Goal: Transaction & Acquisition: Purchase product/service

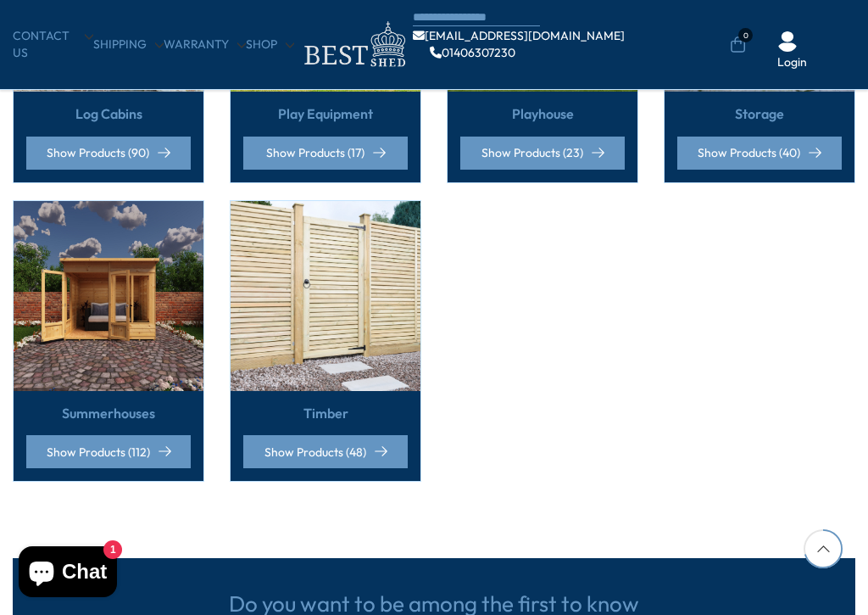
scroll to position [1247, 0]
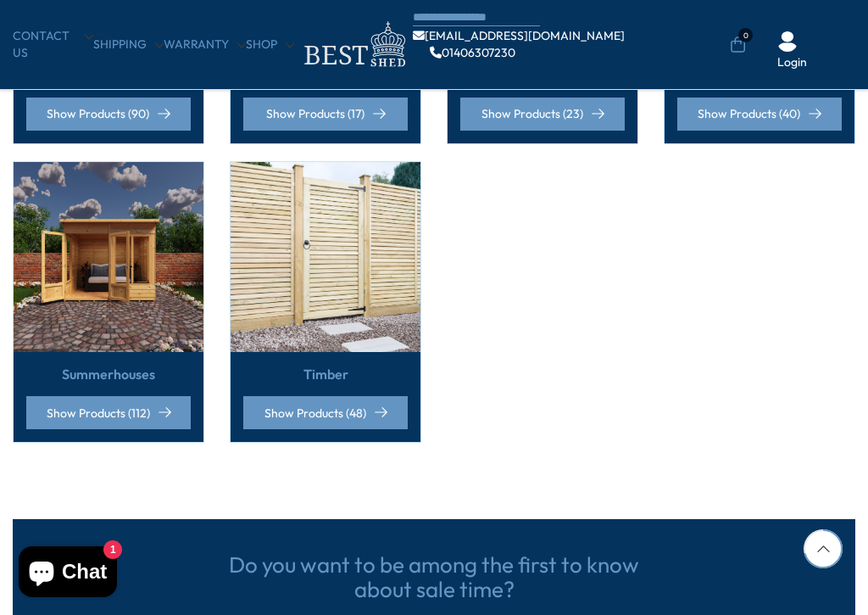
click at [143, 315] on img at bounding box center [109, 257] width 190 height 190
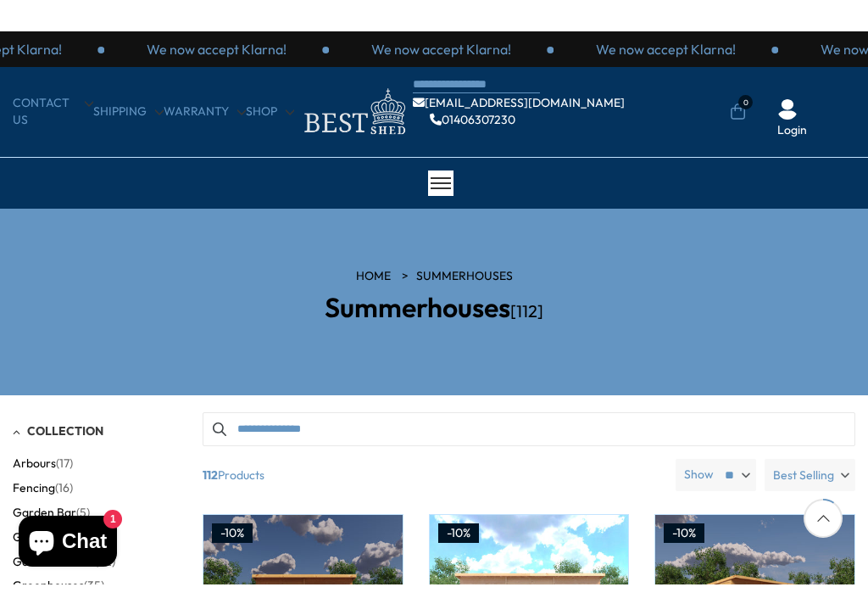
scroll to position [289, 0]
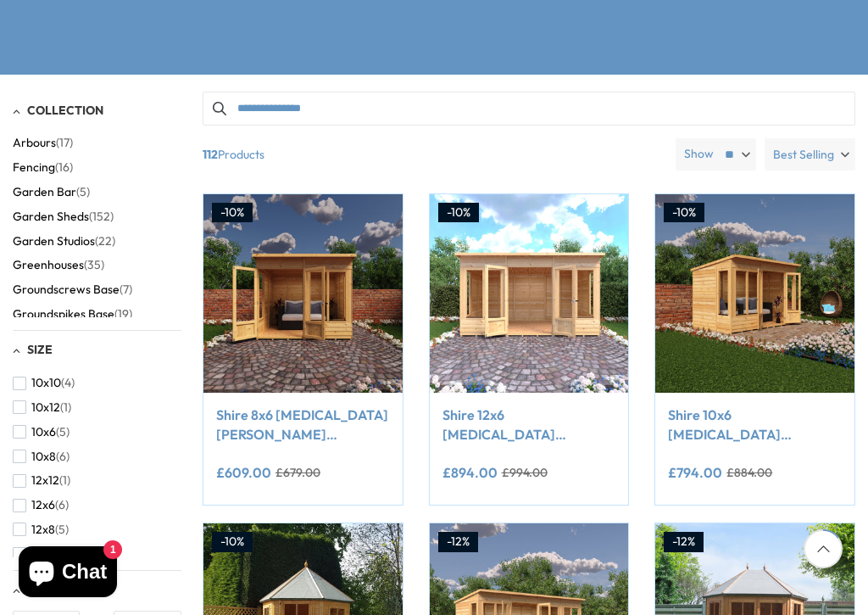
click at [337, 330] on img at bounding box center [303, 293] width 199 height 199
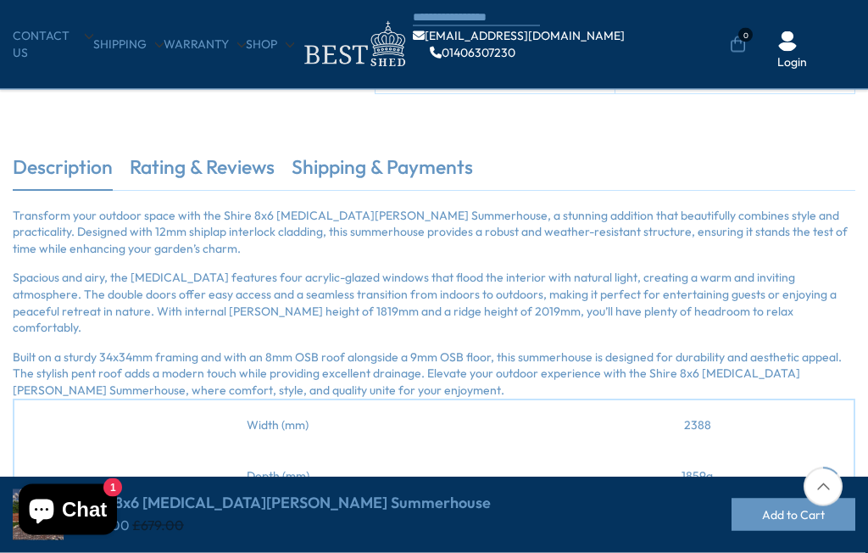
scroll to position [412, 0]
